Goal: Task Accomplishment & Management: Manage account settings

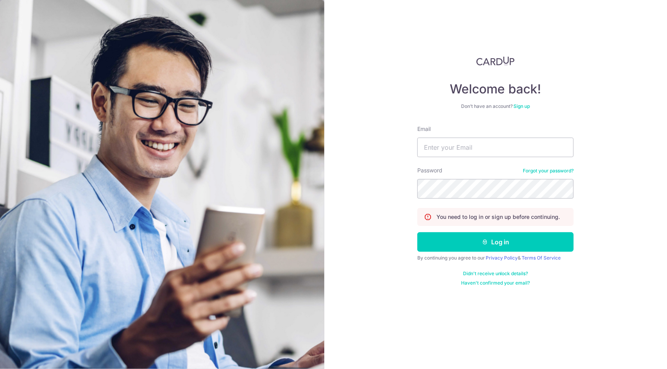
click at [488, 145] on input "Email" at bounding box center [496, 148] width 156 height 20
type input "[EMAIL_ADDRESS][DOMAIN_NAME]"
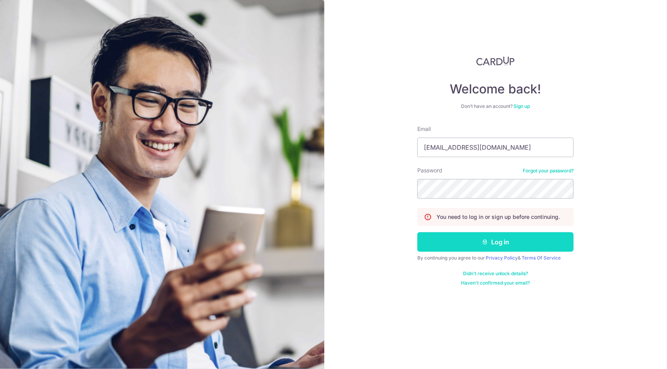
click at [495, 238] on button "Log in" at bounding box center [496, 242] width 156 height 20
